Goal: Task Accomplishment & Management: Manage account settings

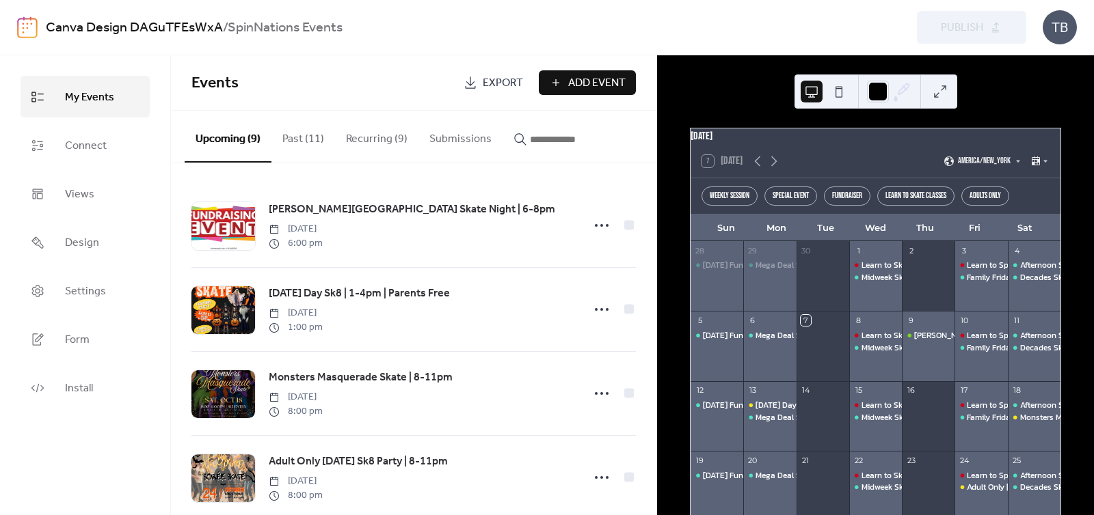
click at [373, 146] on button "Recurring (9)" at bounding box center [376, 136] width 83 height 51
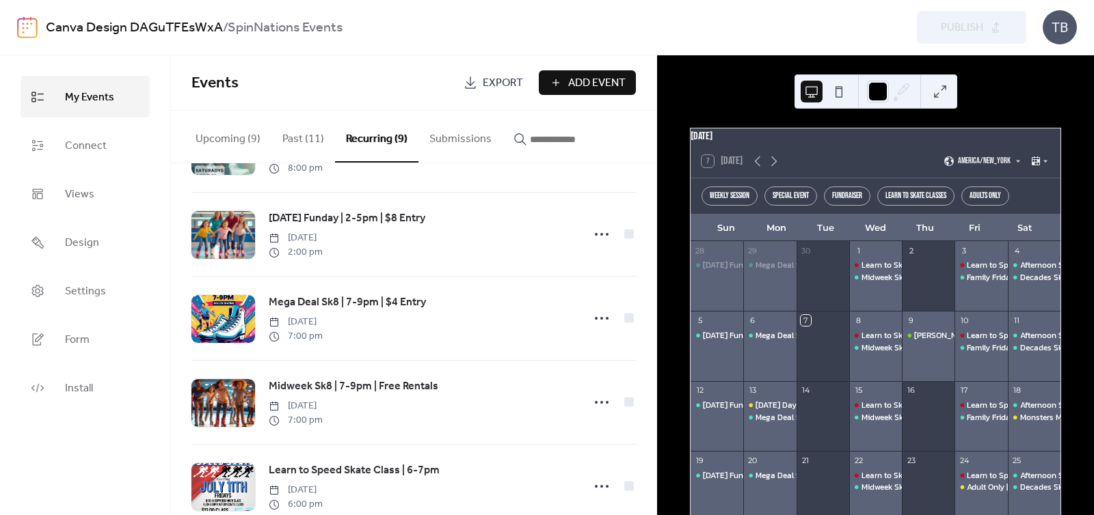
scroll to position [161, 0]
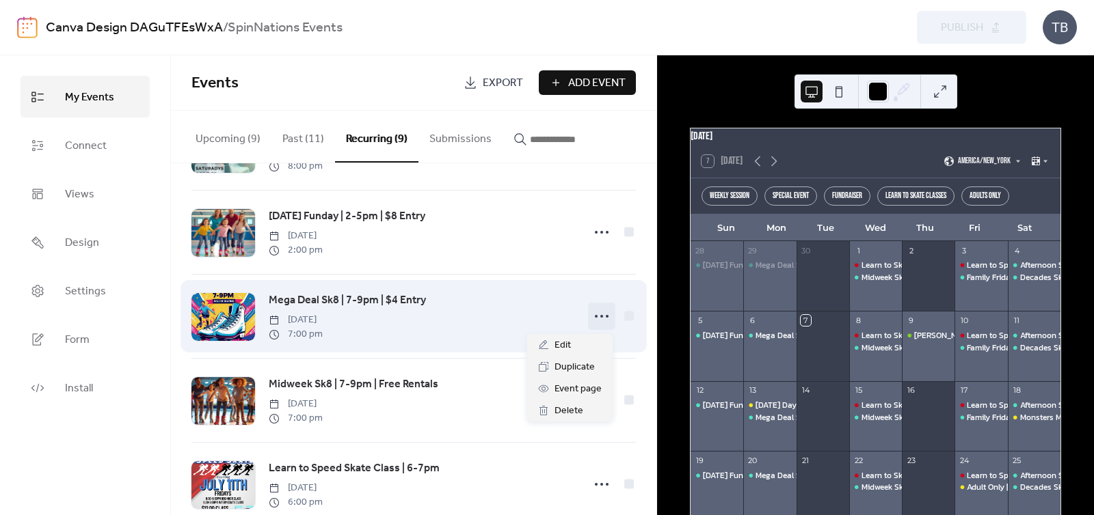
click at [600, 314] on icon at bounding box center [602, 317] width 22 height 22
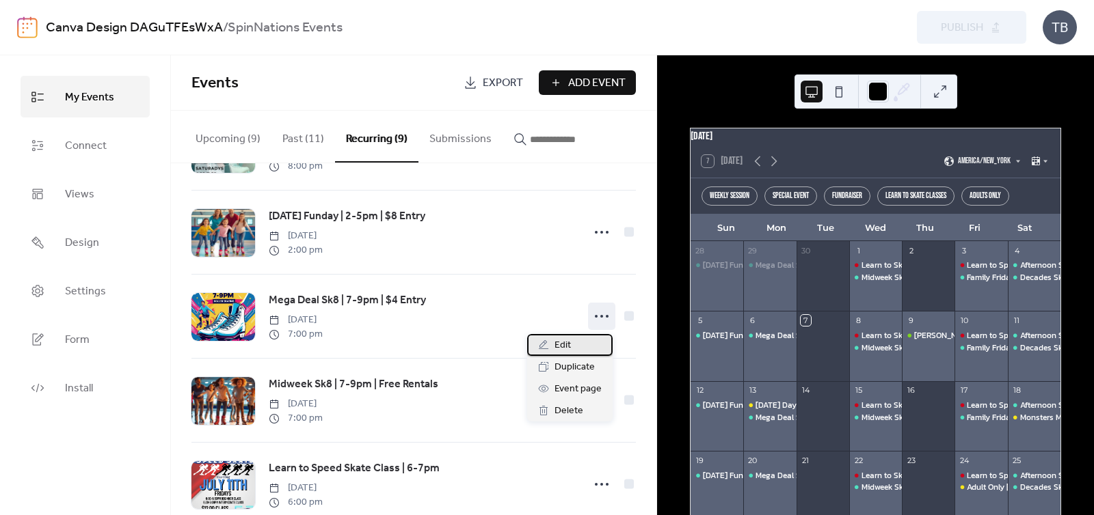
click at [583, 344] on div "Edit" at bounding box center [569, 345] width 85 height 22
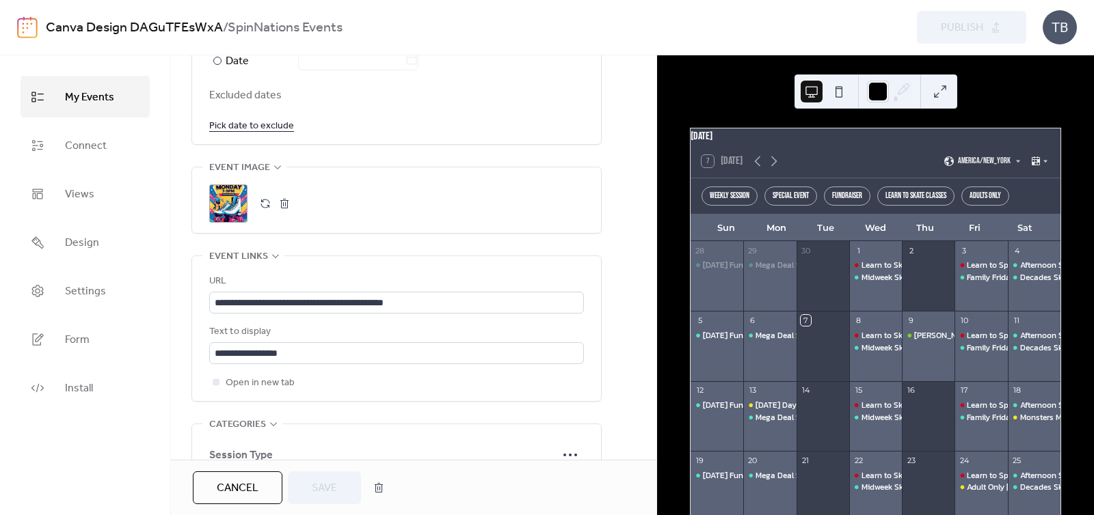
scroll to position [866, 0]
click at [283, 200] on button "button" at bounding box center [284, 202] width 19 height 19
click at [225, 201] on icon at bounding box center [228, 202] width 19 height 19
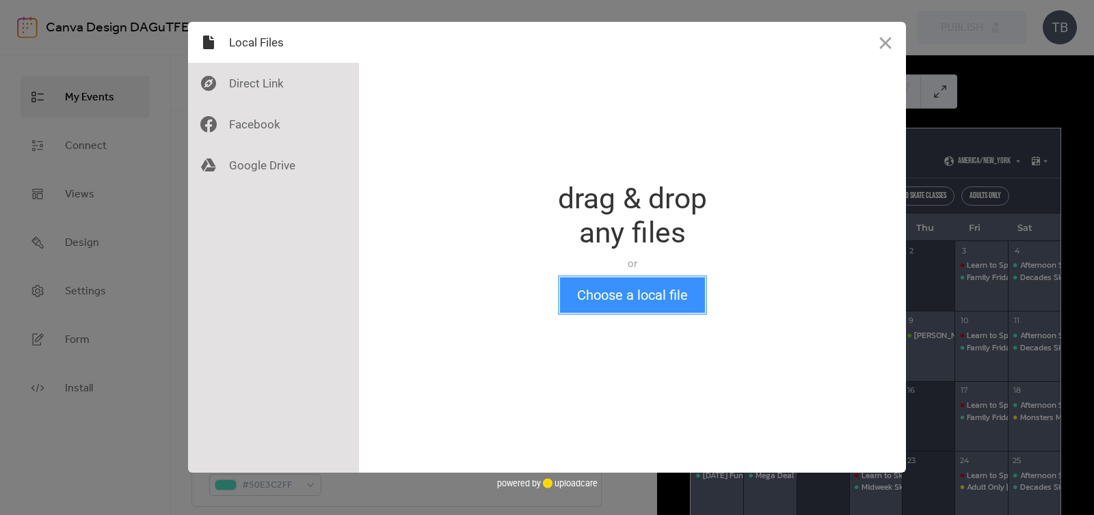
click at [649, 295] on button "Choose a local file" at bounding box center [632, 296] width 145 height 36
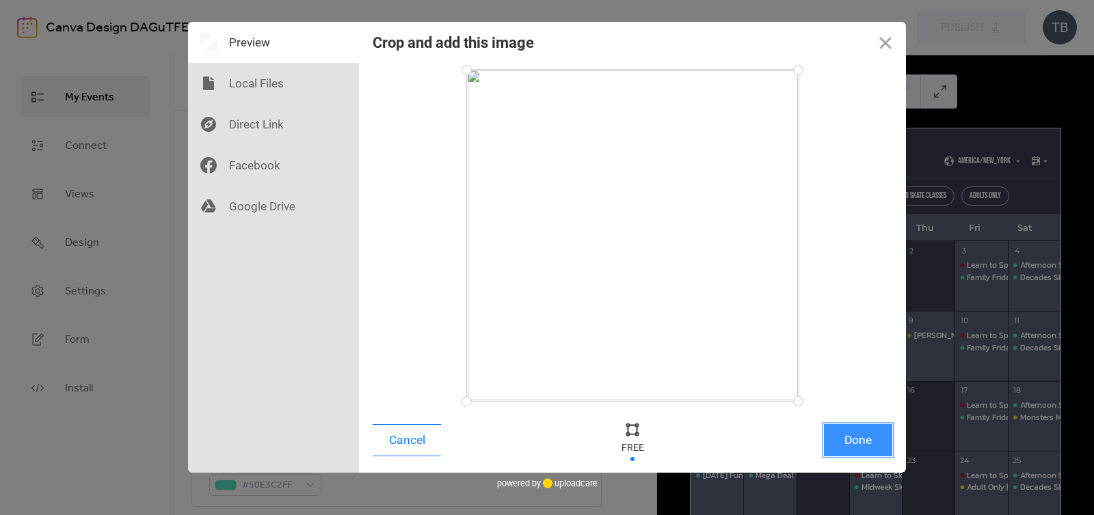
click at [854, 437] on button "Done" at bounding box center [858, 441] width 68 height 32
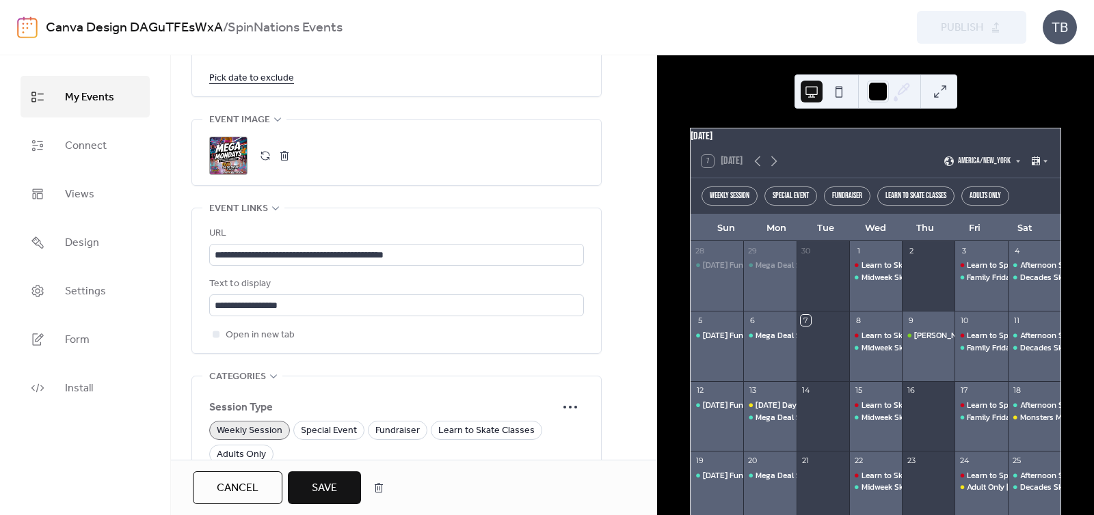
scroll to position [922, 0]
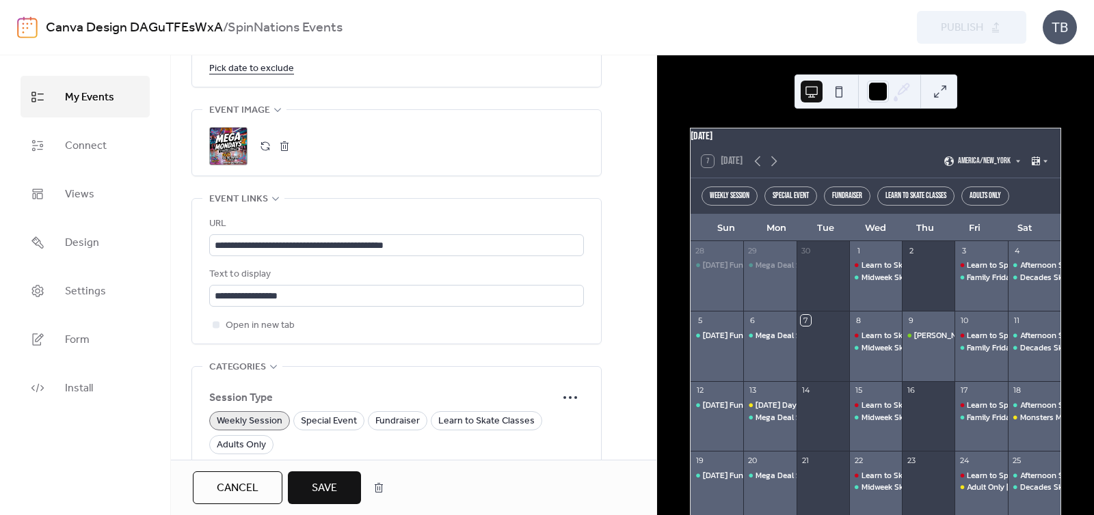
click at [341, 490] on button "Save" at bounding box center [324, 488] width 73 height 33
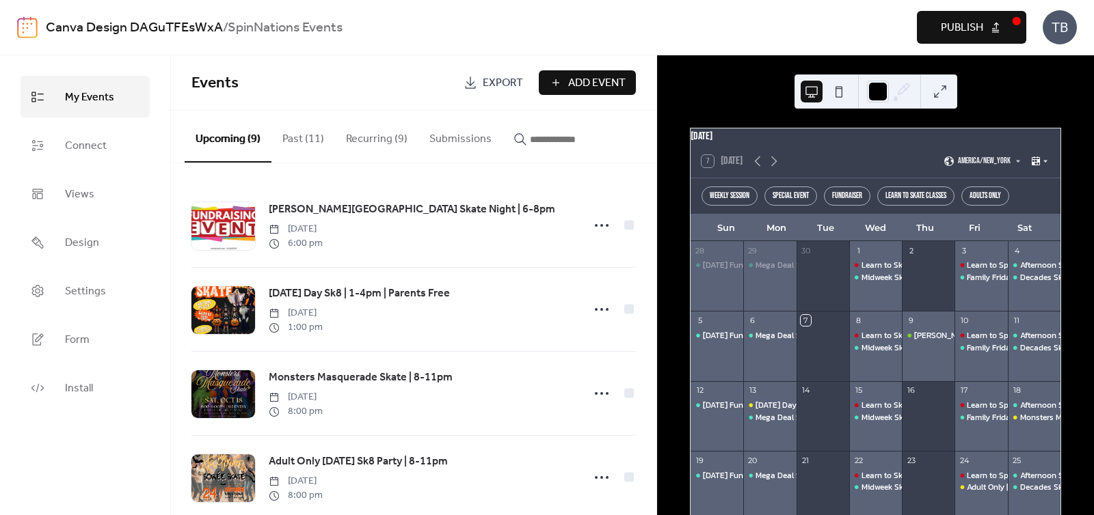
click at [1042, 165] on icon at bounding box center [1045, 161] width 8 height 8
click at [1031, 198] on div "Cards" at bounding box center [1016, 203] width 58 height 18
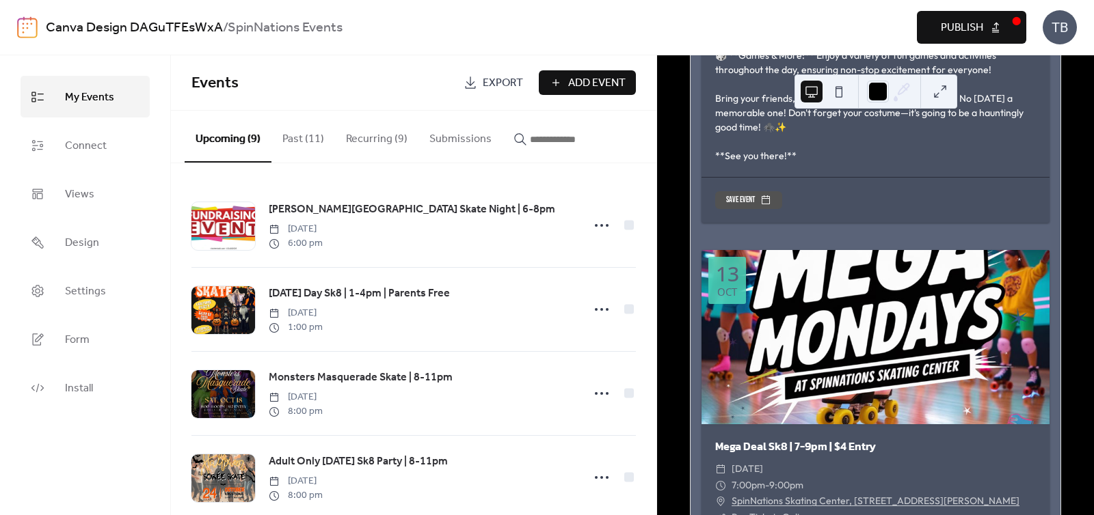
scroll to position [6136, 0]
